Goal: Communication & Community: Answer question/provide support

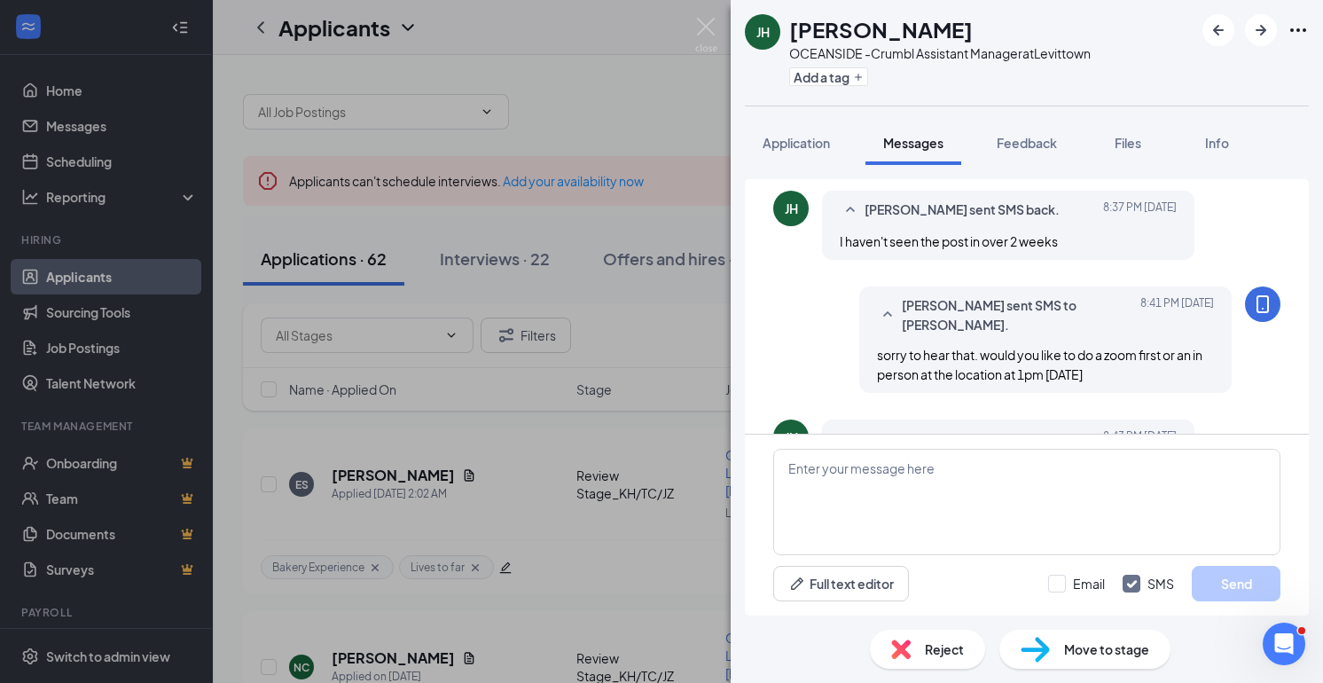
scroll to position [819, 0]
click at [880, 477] on textarea at bounding box center [1026, 502] width 507 height 106
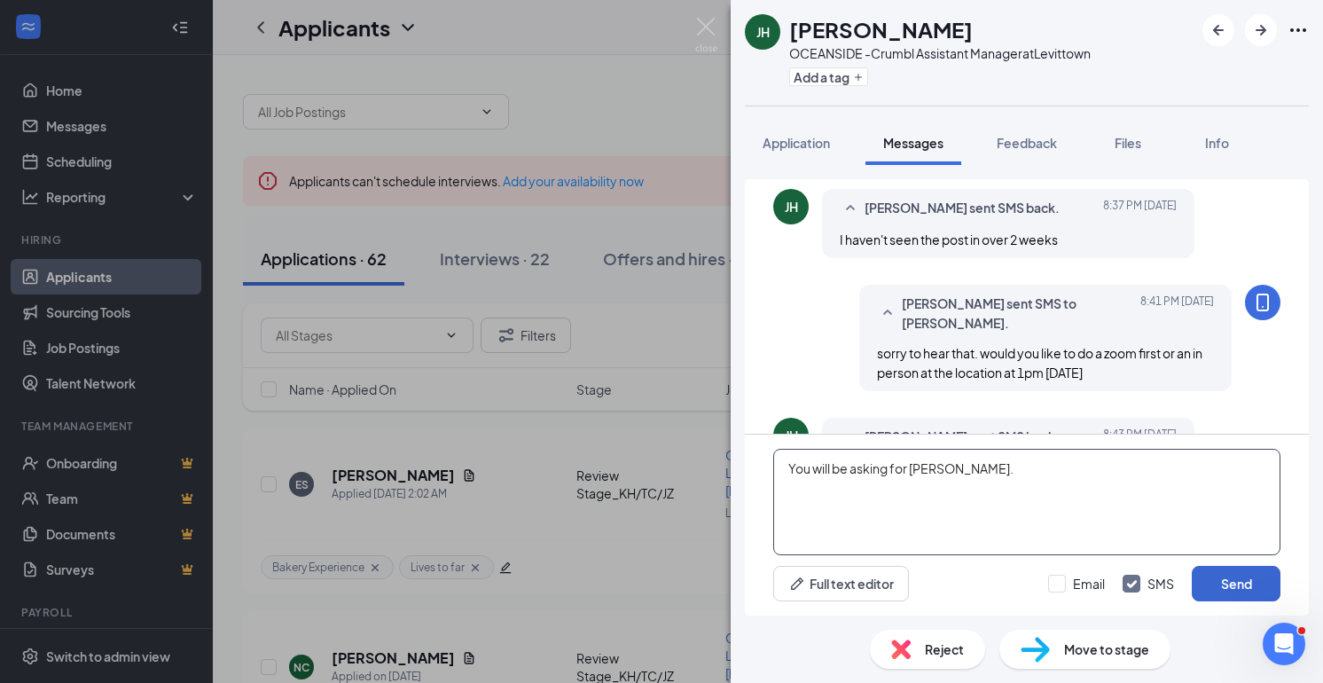
type textarea "You will be asking for Joe."
click at [1233, 590] on button "Send" at bounding box center [1236, 583] width 89 height 35
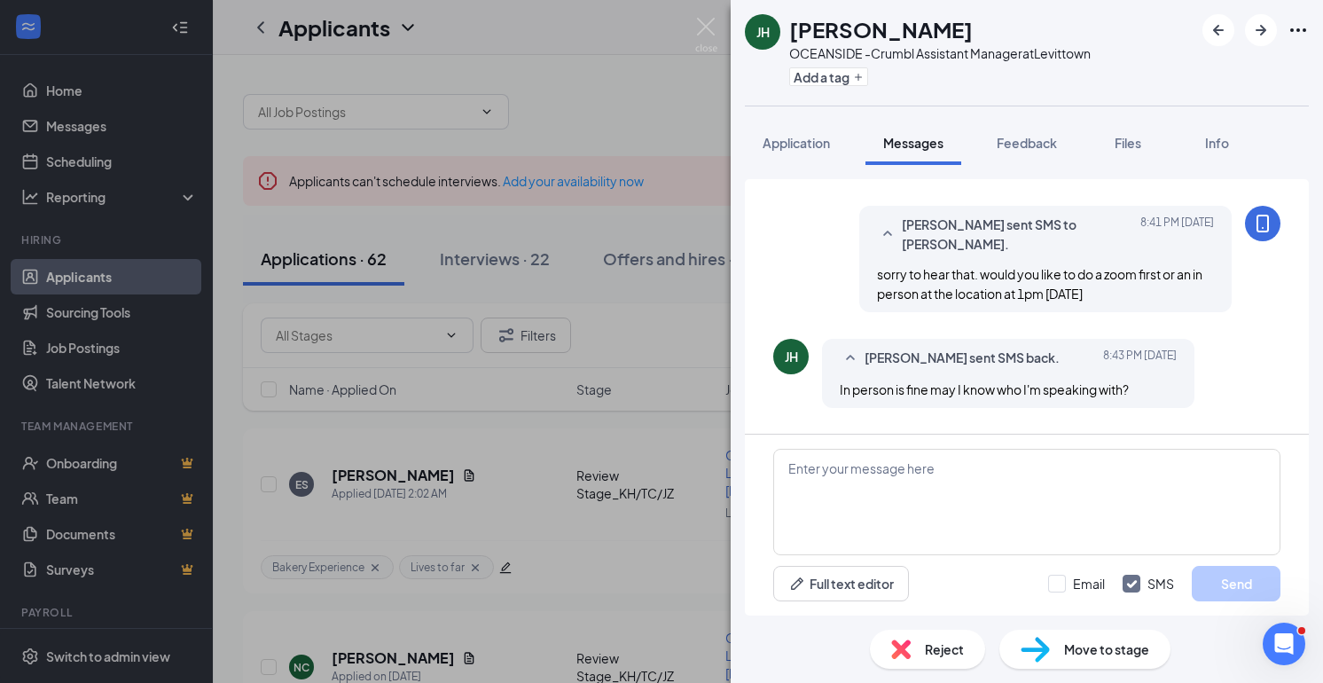
scroll to position [914, 0]
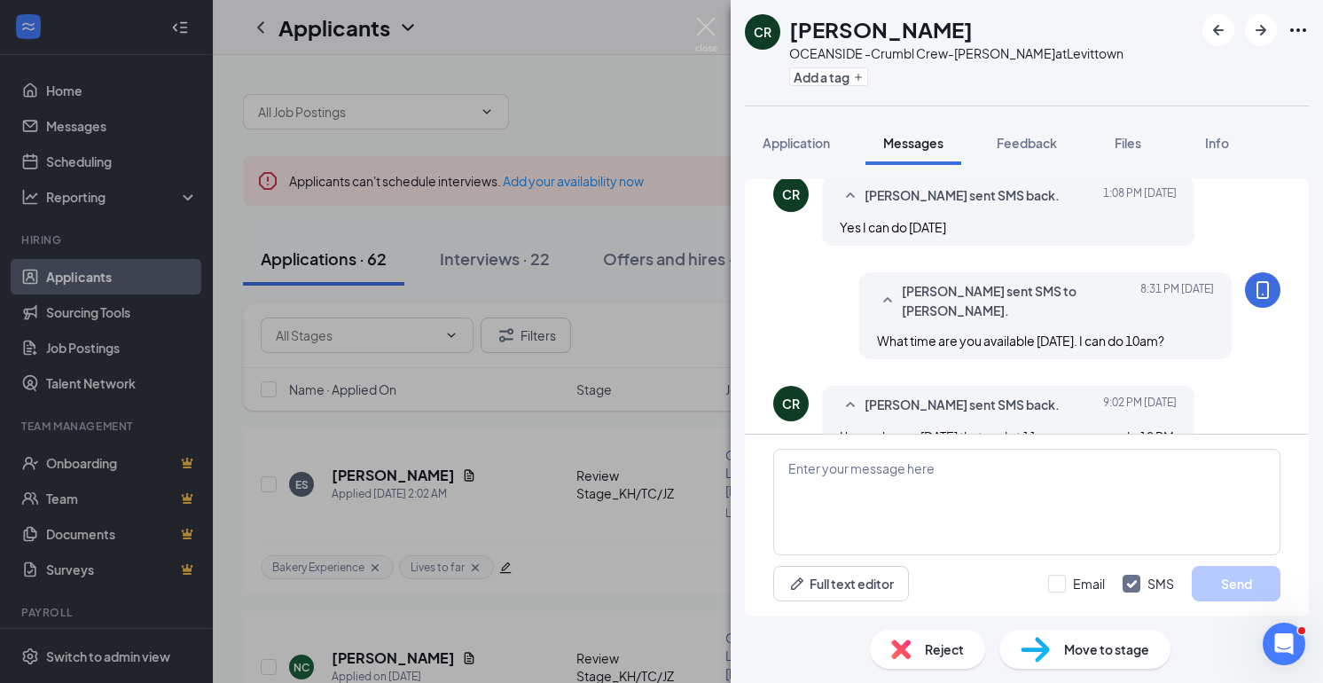
scroll to position [313, 0]
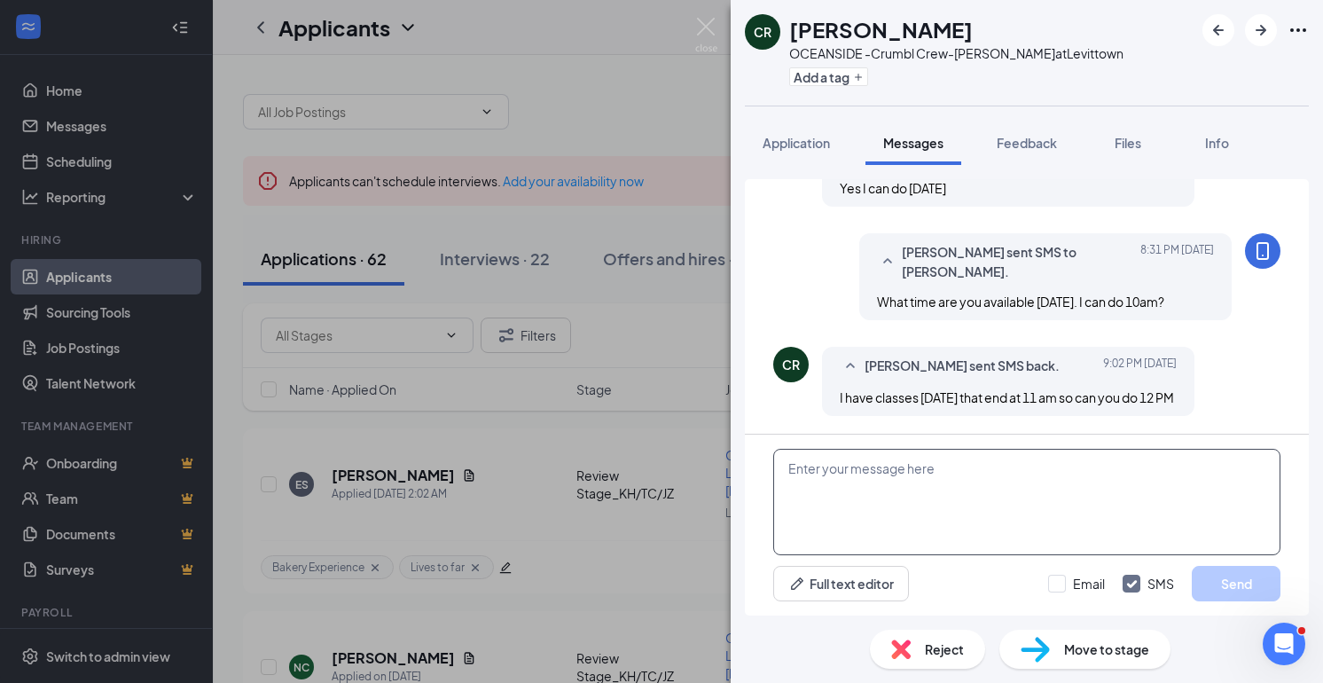
click at [839, 473] on textarea at bounding box center [1026, 502] width 507 height 106
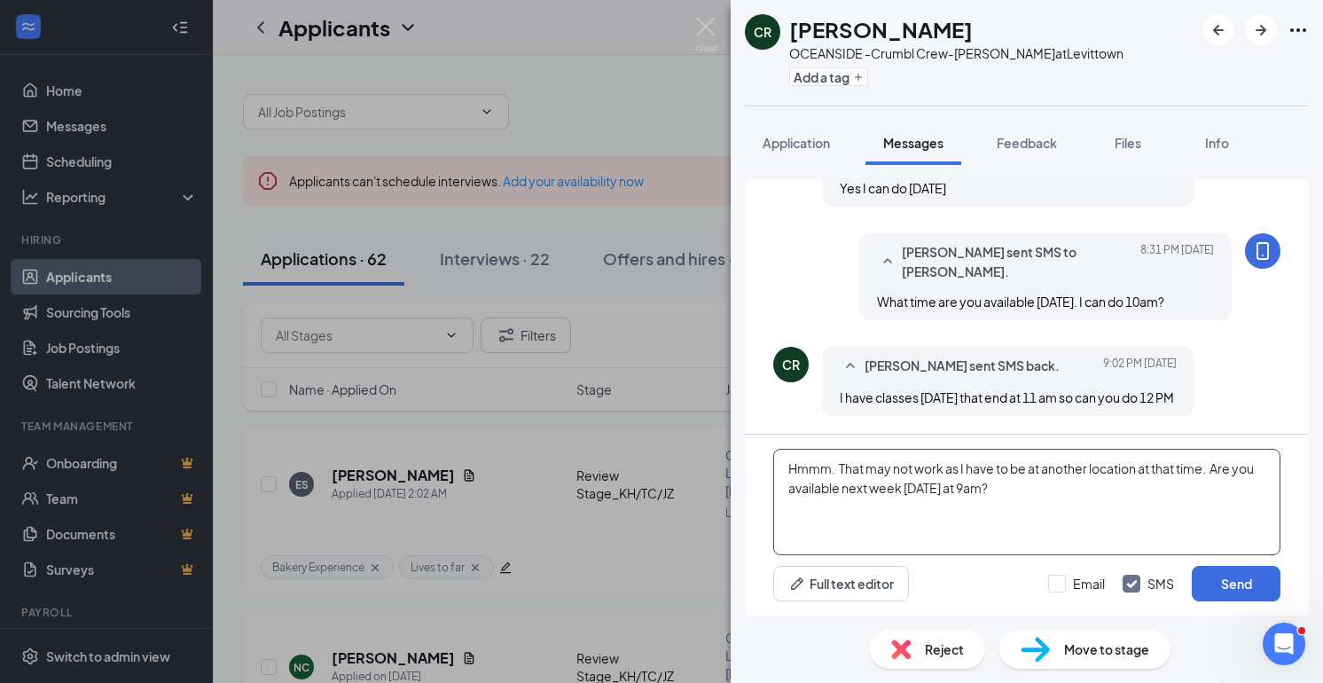
type textarea "Hmmm. That may not work as I have to be at another location at that time. Are y…"
click at [1219, 562] on div "Hmmm. That may not work as I have to be at another location at that time. Are y…" at bounding box center [1027, 525] width 564 height 181
click at [1217, 578] on button "Send" at bounding box center [1236, 583] width 89 height 35
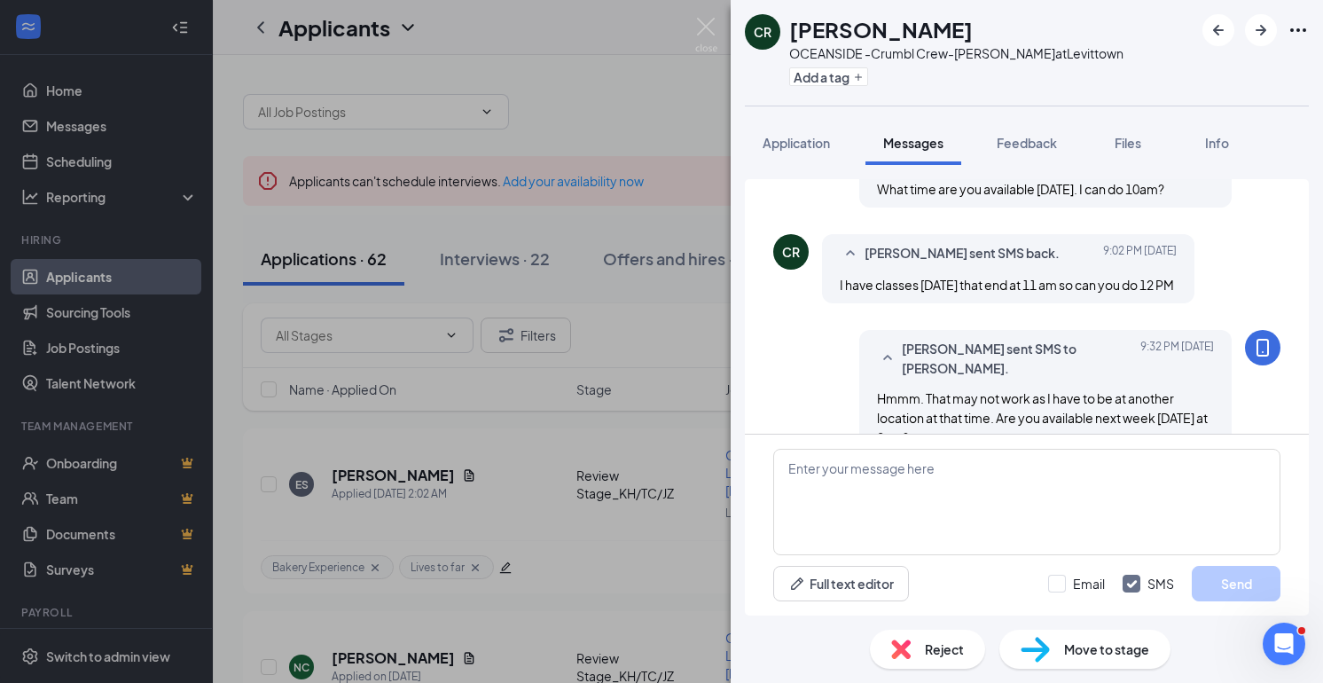
scroll to position [466, 0]
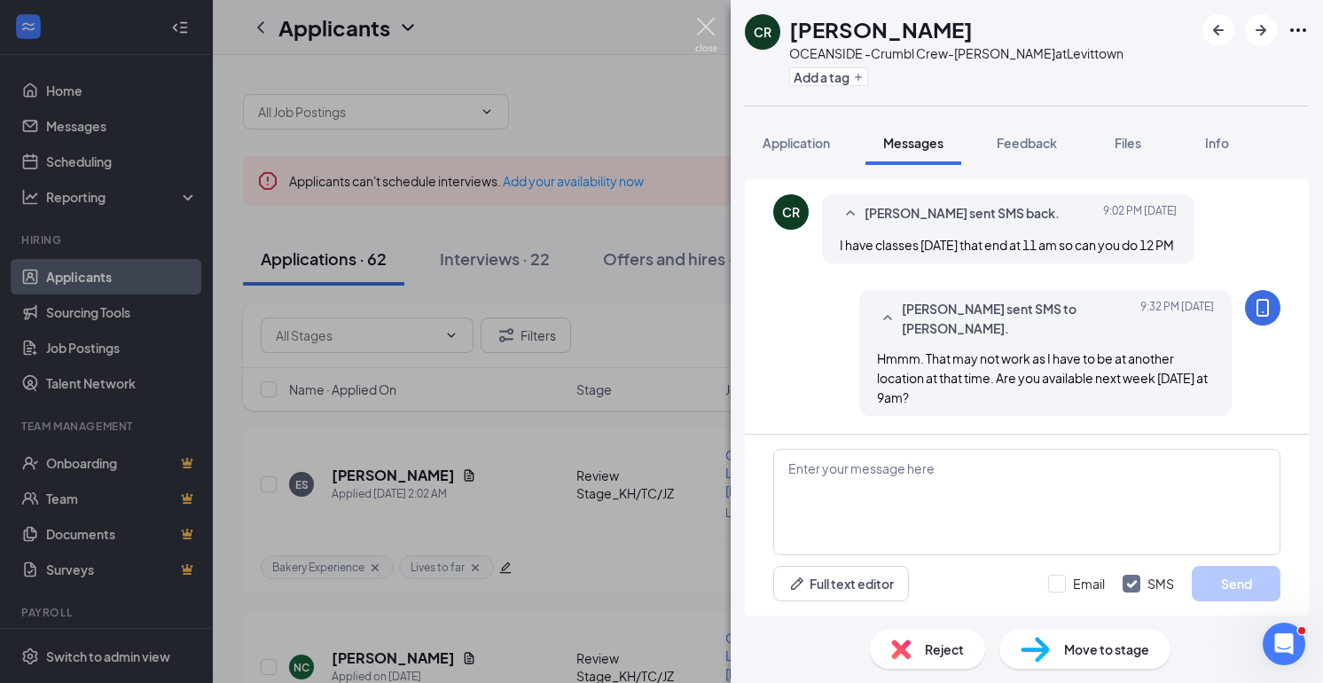
click at [700, 26] on img at bounding box center [706, 35] width 22 height 35
